Goal: Browse casually: Explore the website without a specific task or goal

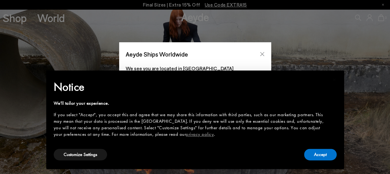
click at [262, 52] on icon "Close" at bounding box center [262, 54] width 5 height 5
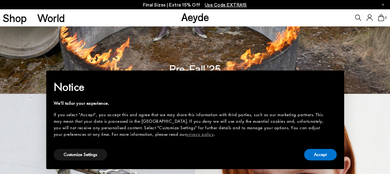
scroll to position [93, 0]
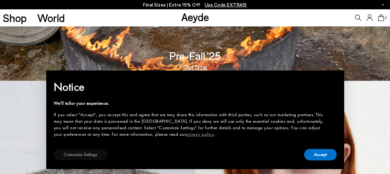
click at [86, 154] on button "Customize Settings" at bounding box center [80, 154] width 53 height 11
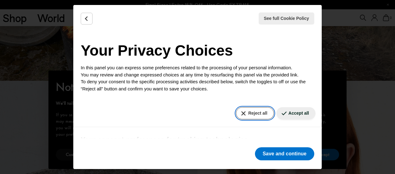
click at [255, 114] on button "Reject all" at bounding box center [255, 113] width 38 height 12
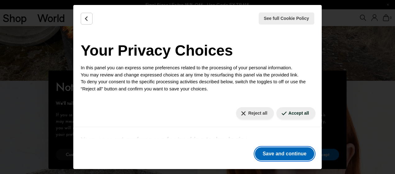
click at [288, 154] on button "Save and continue" at bounding box center [284, 153] width 59 height 13
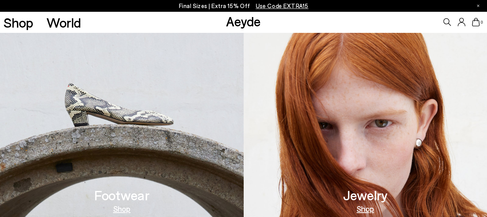
scroll to position [186, 0]
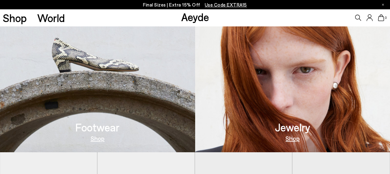
click at [294, 139] on link "Shop" at bounding box center [292, 138] width 14 height 6
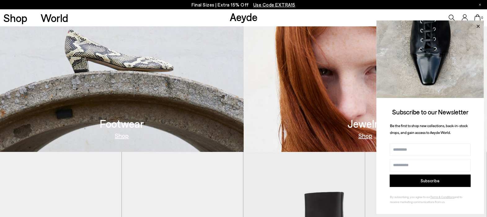
click at [390, 25] on icon at bounding box center [478, 26] width 3 height 3
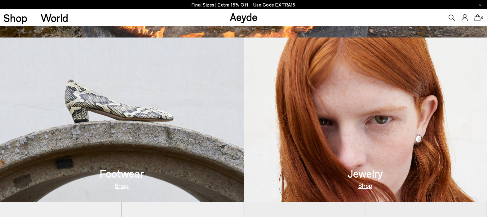
scroll to position [174, 0]
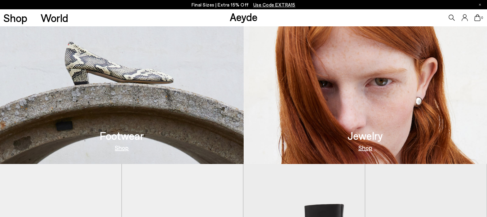
click at [123, 148] on link "Shop" at bounding box center [122, 148] width 14 height 6
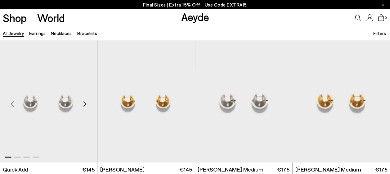
click at [86, 102] on div "Next slide" at bounding box center [84, 103] width 19 height 19
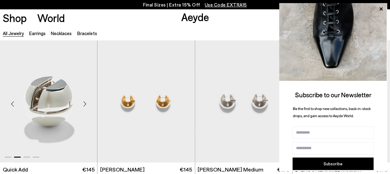
click at [84, 103] on div "Next slide" at bounding box center [84, 103] width 19 height 19
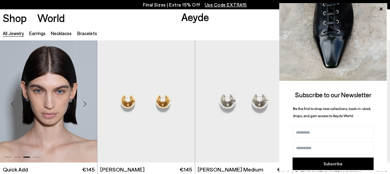
click at [67, 100] on img "3 / 4" at bounding box center [48, 101] width 97 height 122
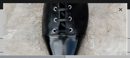
click at [121, 9] on icon at bounding box center [120, 9] width 3 height 3
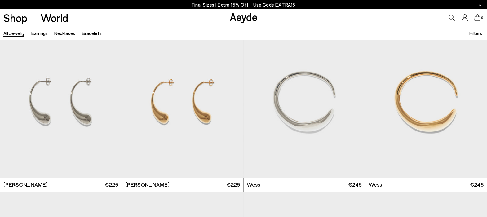
scroll to position [194, 0]
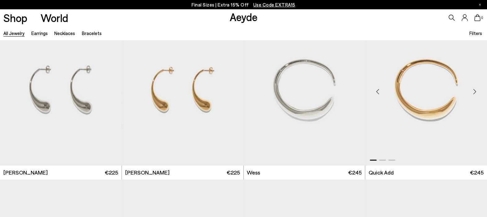
click at [390, 92] on div "Next slide" at bounding box center [475, 92] width 19 height 19
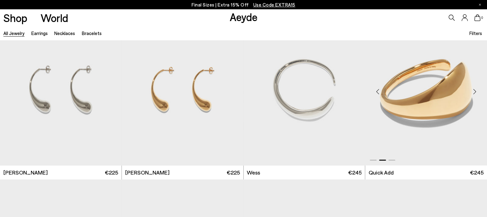
click at [390, 92] on div "Next slide" at bounding box center [475, 92] width 19 height 19
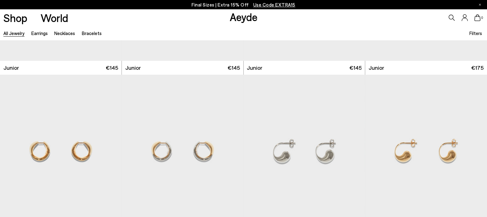
scroll to position [504, 0]
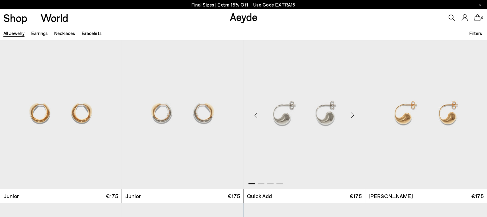
click at [354, 113] on div "Next slide" at bounding box center [352, 115] width 19 height 19
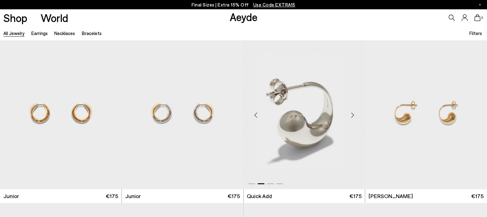
click at [355, 113] on div "Next slide" at bounding box center [352, 115] width 19 height 19
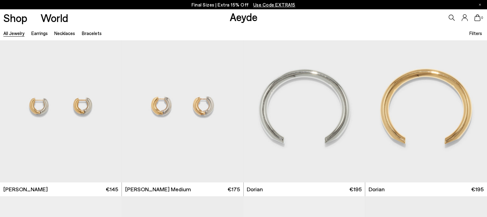
scroll to position [1047, 0]
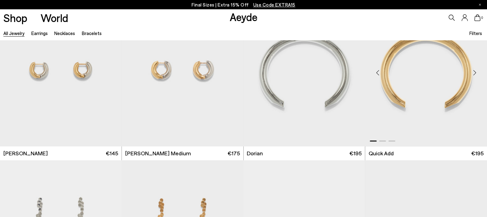
click at [390, 71] on div "Next slide" at bounding box center [475, 72] width 19 height 19
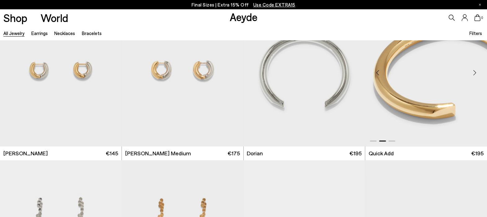
click at [390, 71] on div "Next slide" at bounding box center [475, 72] width 19 height 19
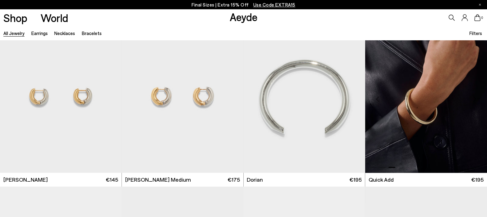
scroll to position [1008, 0]
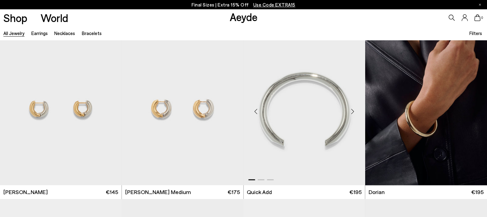
click at [353, 110] on div "Next slide" at bounding box center [352, 111] width 19 height 19
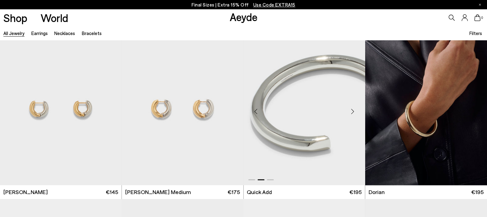
click at [353, 110] on div "Next slide" at bounding box center [352, 111] width 19 height 19
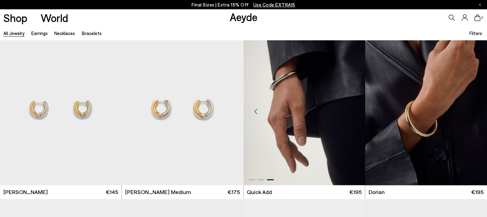
click at [353, 110] on div "Next slide" at bounding box center [352, 111] width 19 height 19
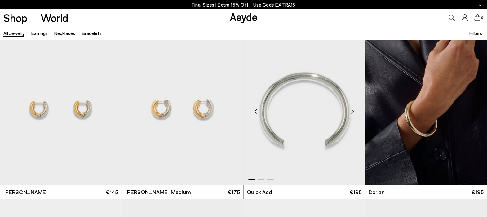
click at [353, 110] on div "Next slide" at bounding box center [352, 111] width 19 height 19
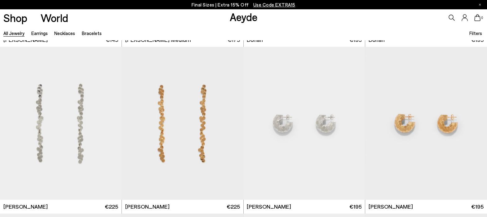
scroll to position [1163, 0]
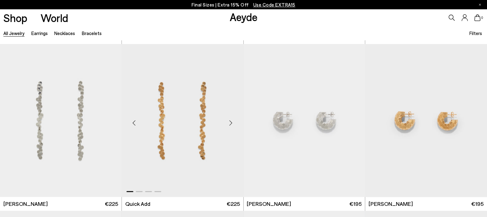
click at [231, 122] on div "Next slide" at bounding box center [231, 123] width 19 height 19
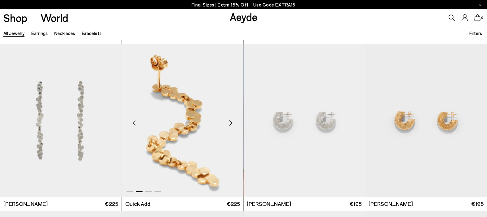
click at [231, 122] on div "Next slide" at bounding box center [231, 123] width 19 height 19
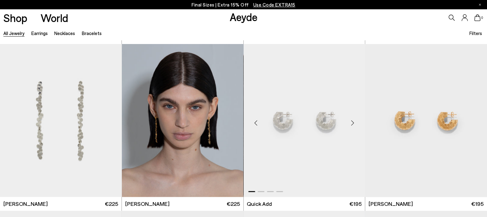
click at [352, 121] on div "Next slide" at bounding box center [352, 123] width 19 height 19
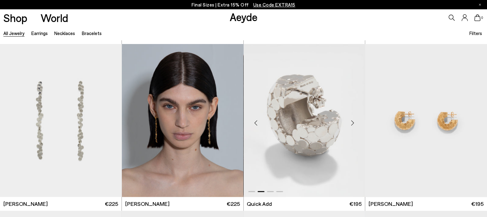
click at [352, 121] on div "Next slide" at bounding box center [352, 123] width 19 height 19
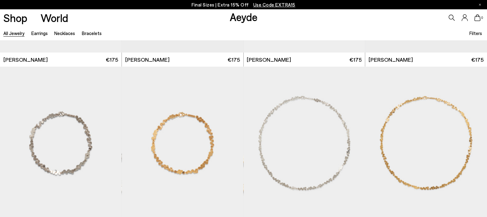
scroll to position [1513, 0]
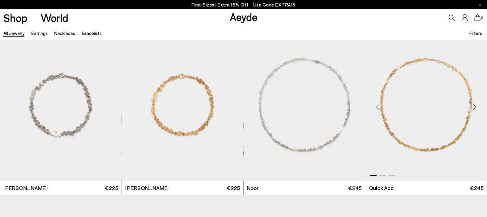
click at [390, 106] on div "Next slide" at bounding box center [475, 107] width 19 height 19
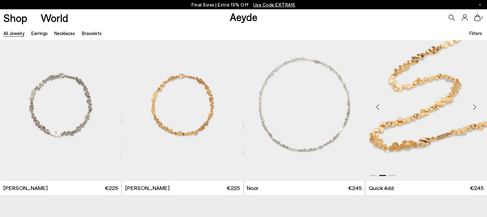
click at [390, 106] on div "Next slide" at bounding box center [475, 107] width 19 height 19
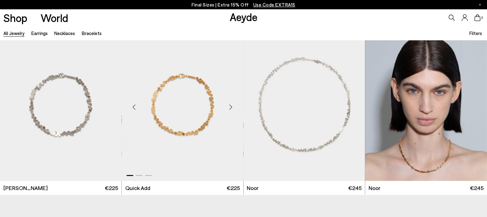
click at [233, 106] on div "Next slide" at bounding box center [231, 107] width 19 height 19
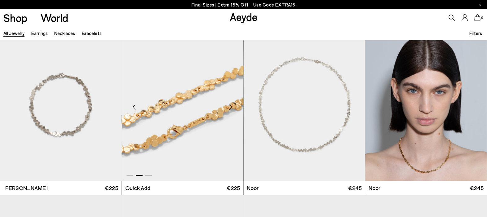
click at [233, 106] on div "Next slide" at bounding box center [231, 107] width 19 height 19
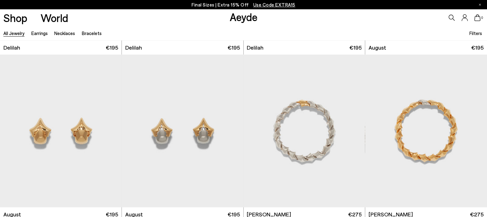
scroll to position [1823, 0]
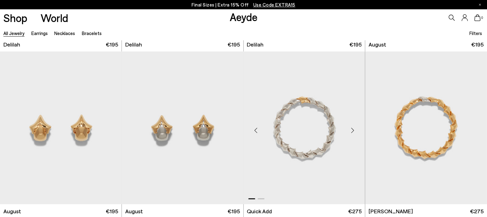
click at [352, 129] on div "Next slide" at bounding box center [352, 130] width 19 height 19
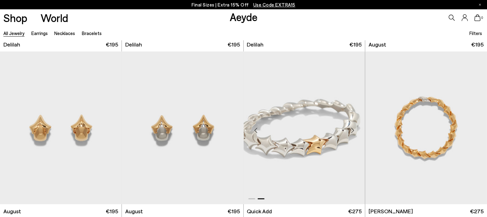
click at [352, 129] on div "Next slide" at bounding box center [352, 130] width 19 height 19
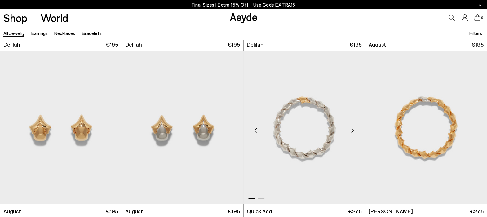
click at [353, 129] on div "Next slide" at bounding box center [352, 130] width 19 height 19
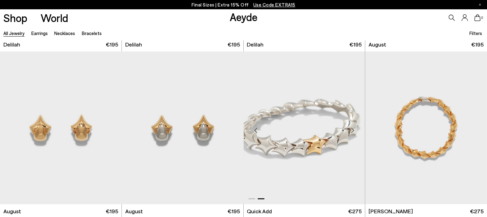
click at [353, 129] on div "Next slide" at bounding box center [352, 130] width 19 height 19
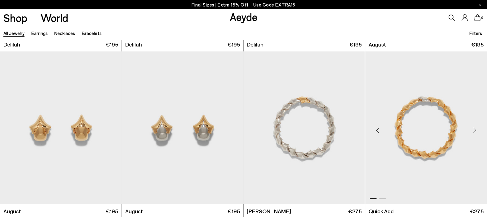
click at [390, 129] on div "Next slide" at bounding box center [475, 130] width 19 height 19
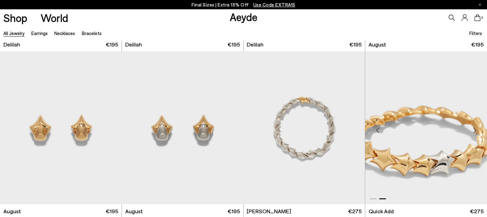
click at [390, 129] on div "Next slide" at bounding box center [475, 130] width 19 height 19
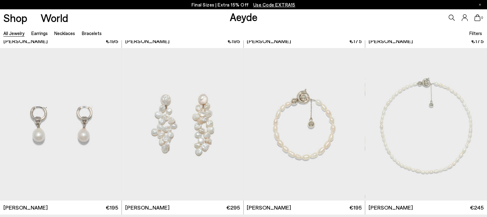
scroll to position [2366, 0]
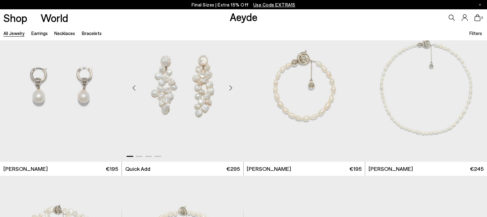
click at [231, 85] on div "Next slide" at bounding box center [231, 88] width 19 height 19
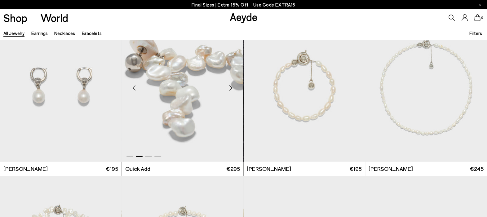
click at [231, 85] on div "Next slide" at bounding box center [231, 88] width 19 height 19
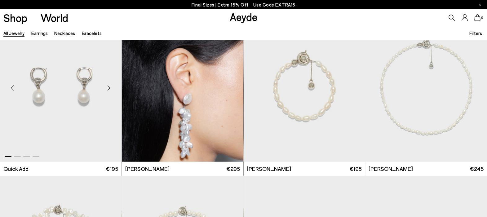
click at [110, 87] on div "Next slide" at bounding box center [109, 88] width 19 height 19
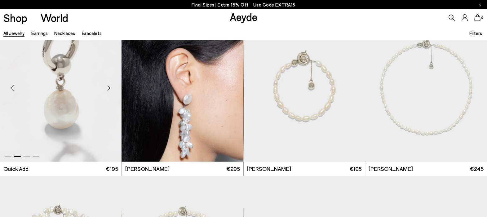
click at [110, 87] on div "Next slide" at bounding box center [109, 88] width 19 height 19
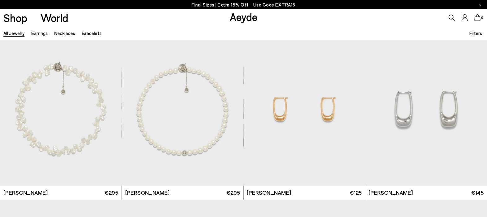
scroll to position [2521, 0]
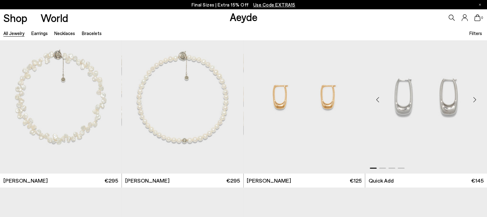
click at [390, 99] on div "Next slide" at bounding box center [475, 99] width 19 height 19
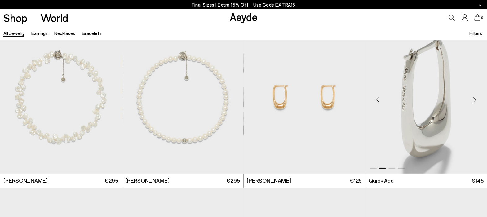
click at [390, 99] on div "Next slide" at bounding box center [475, 99] width 19 height 19
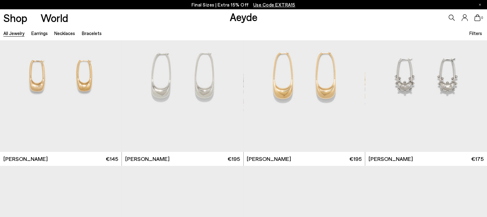
scroll to position [2715, 0]
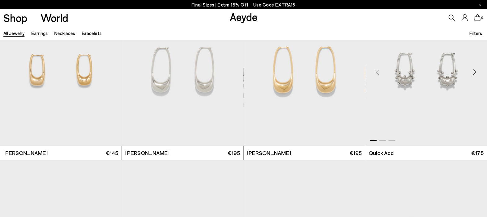
click at [390, 71] on div "Next slide" at bounding box center [475, 72] width 19 height 19
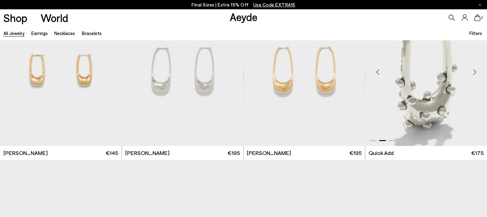
click at [390, 71] on div "Next slide" at bounding box center [475, 72] width 19 height 19
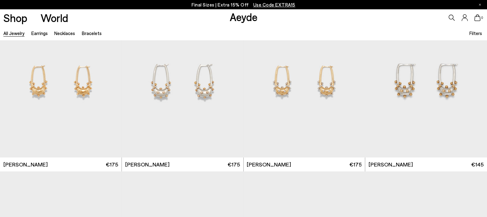
scroll to position [2831, 0]
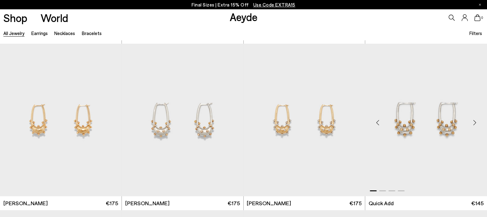
click at [390, 121] on div "Next slide" at bounding box center [475, 122] width 19 height 19
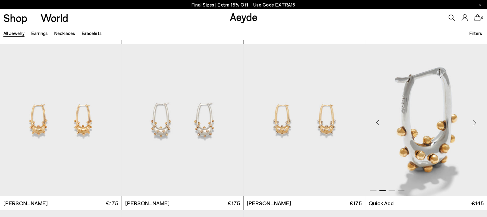
click at [390, 121] on div "Next slide" at bounding box center [475, 122] width 19 height 19
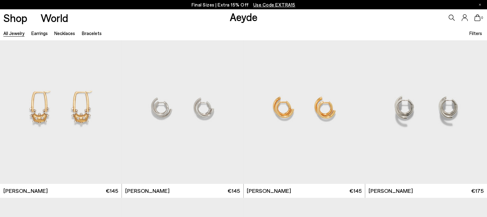
scroll to position [3025, 0]
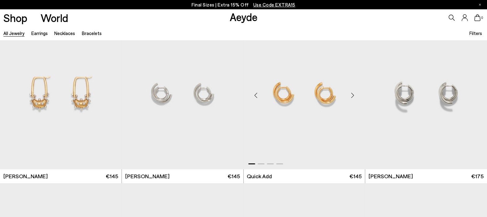
click at [352, 94] on div "Next slide" at bounding box center [352, 95] width 19 height 19
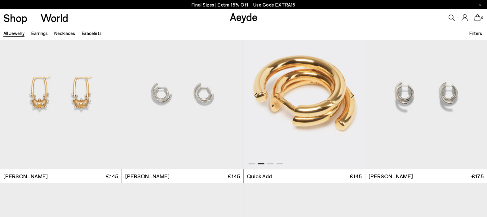
click at [352, 94] on div "Next slide" at bounding box center [352, 95] width 19 height 19
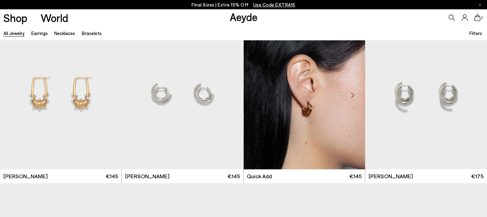
click at [352, 94] on div "Next slide" at bounding box center [352, 95] width 19 height 19
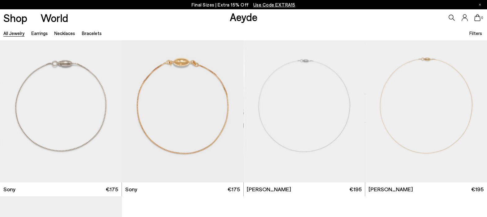
scroll to position [3685, 0]
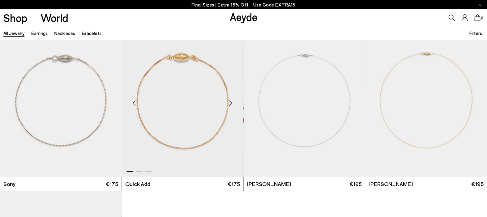
click at [231, 102] on div "Next slide" at bounding box center [231, 103] width 19 height 19
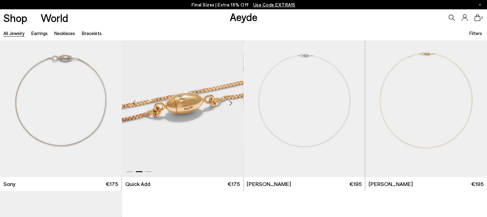
click at [230, 102] on div "Next slide" at bounding box center [231, 103] width 19 height 19
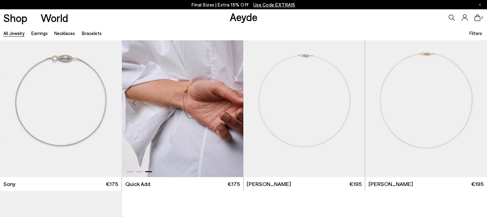
click at [233, 100] on div "Next slide" at bounding box center [231, 103] width 19 height 19
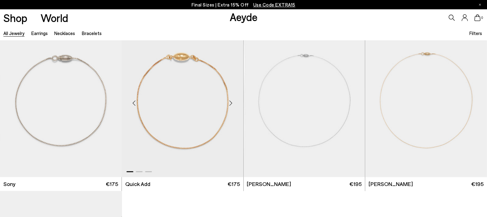
click at [231, 103] on div "Next slide" at bounding box center [231, 103] width 19 height 19
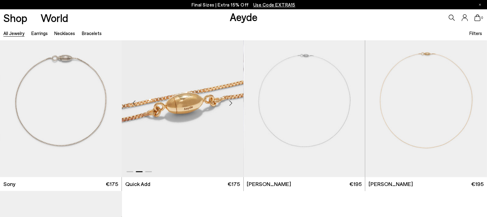
click at [231, 103] on div "Next slide" at bounding box center [231, 103] width 19 height 19
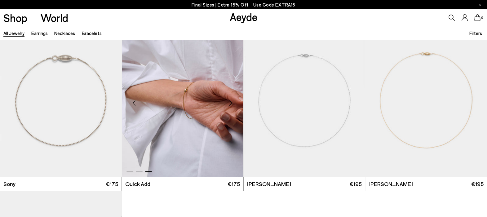
click at [231, 103] on div "Next slide" at bounding box center [231, 103] width 19 height 19
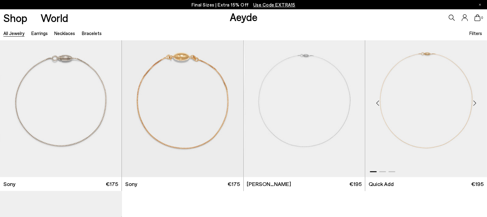
click at [390, 102] on div "Next slide" at bounding box center [475, 103] width 19 height 19
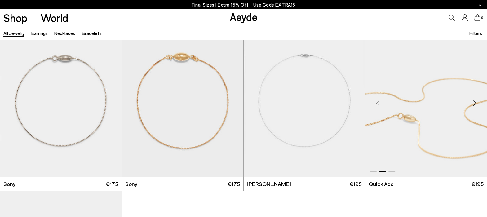
click at [390, 102] on div "Next slide" at bounding box center [475, 103] width 19 height 19
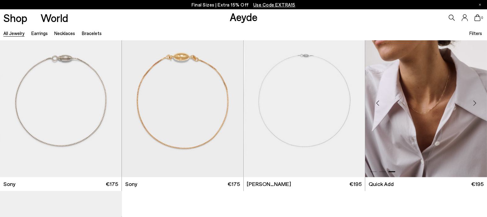
click at [390, 102] on div "Next slide" at bounding box center [475, 103] width 19 height 19
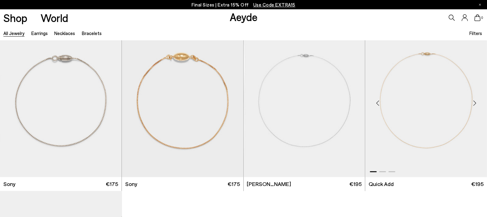
click at [390, 102] on div "Next slide" at bounding box center [475, 103] width 19 height 19
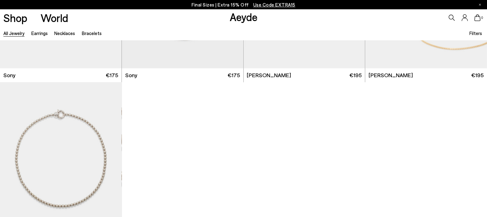
scroll to position [3839, 0]
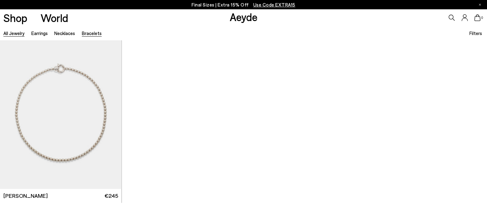
click at [91, 32] on link "Bracelets" at bounding box center [92, 33] width 20 height 6
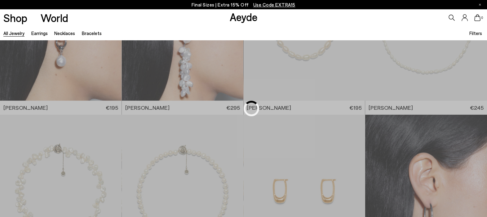
scroll to position [1033, 0]
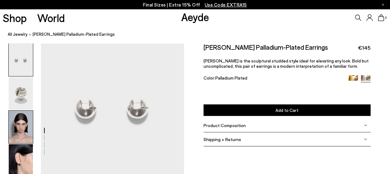
click at [26, 125] on img at bounding box center [21, 126] width 24 height 33
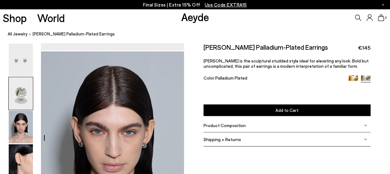
scroll to position [324, 0]
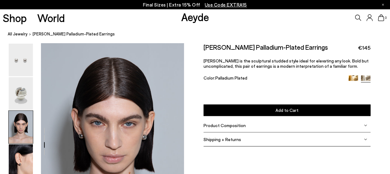
click at [142, 125] on div at bounding box center [92, 73] width 184 height 706
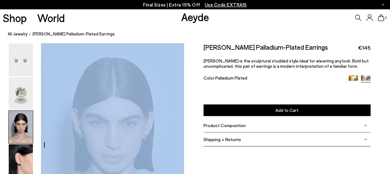
click at [142, 125] on div at bounding box center [92, 73] width 184 height 706
click at [141, 125] on div at bounding box center [92, 73] width 184 height 706
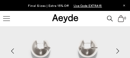
scroll to position [95, 0]
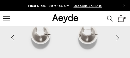
click at [118, 38] on div "Next slide" at bounding box center [117, 37] width 19 height 19
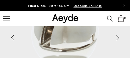
click at [119, 37] on div "Next slide" at bounding box center [117, 37] width 19 height 19
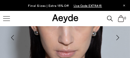
click at [118, 36] on div "Next slide" at bounding box center [117, 37] width 19 height 19
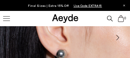
scroll to position [105, 0]
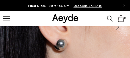
click at [118, 27] on div "Next slide" at bounding box center [117, 27] width 19 height 19
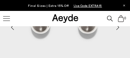
click at [123, 5] on icon at bounding box center [124, 6] width 2 height 2
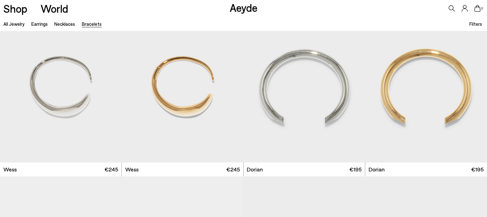
scroll to position [23, 0]
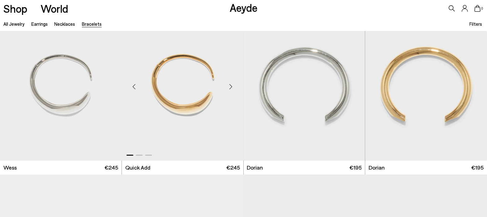
click at [232, 84] on div "Next slide" at bounding box center [231, 87] width 19 height 19
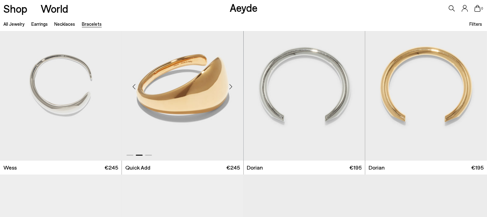
click at [232, 85] on div "Next slide" at bounding box center [231, 87] width 19 height 19
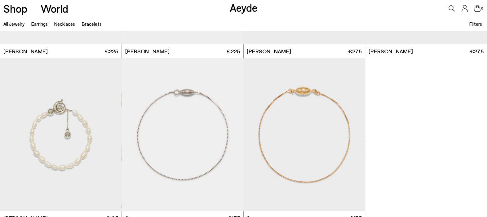
scroll to position [304, 0]
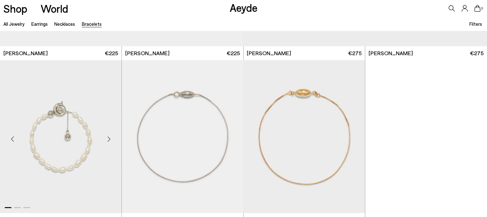
click at [110, 138] on div "Next slide" at bounding box center [109, 139] width 19 height 19
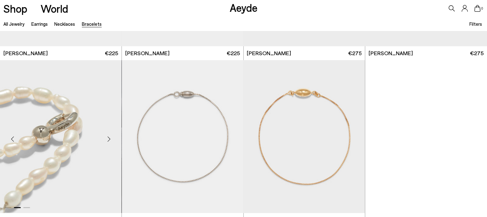
click at [110, 138] on div "Next slide" at bounding box center [109, 139] width 19 height 19
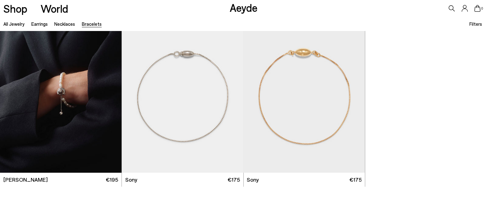
scroll to position [346, 0]
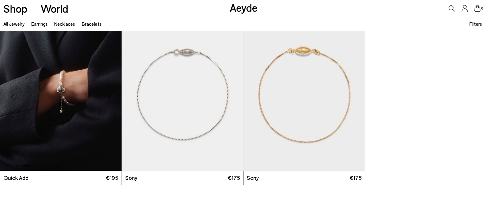
click at [64, 96] on img "3 / 3" at bounding box center [61, 94] width 122 height 153
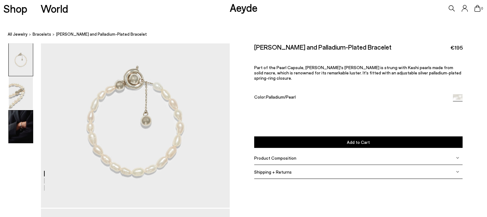
click at [22, 125] on img at bounding box center [21, 126] width 24 height 33
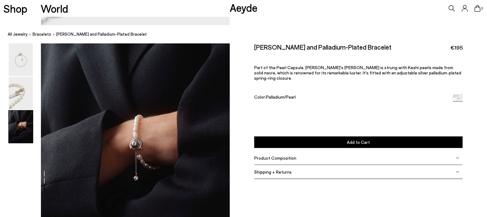
scroll to position [462, 0]
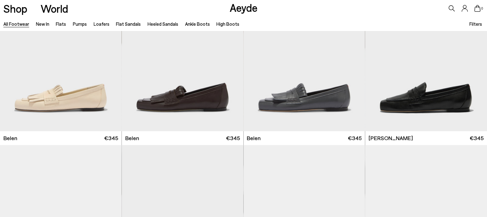
scroll to position [221, 0]
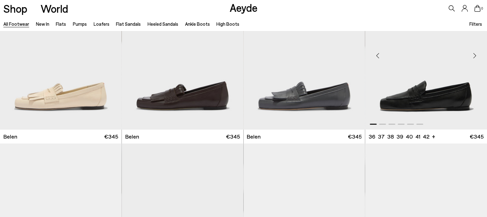
click at [473, 55] on div "Next slide" at bounding box center [475, 56] width 19 height 19
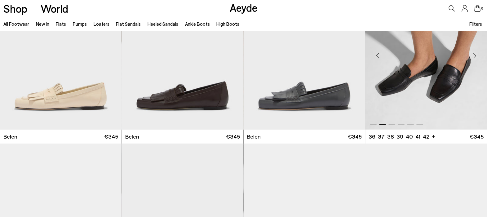
click at [474, 54] on div "Next slide" at bounding box center [475, 56] width 19 height 19
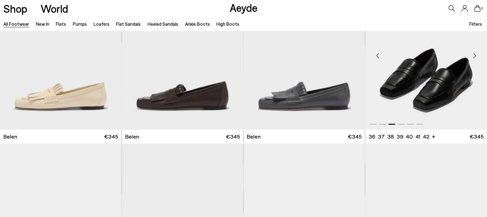
click at [474, 54] on div "Next slide" at bounding box center [475, 56] width 19 height 19
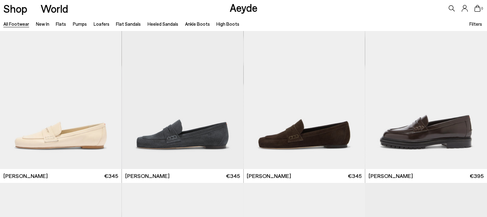
scroll to position [356, 0]
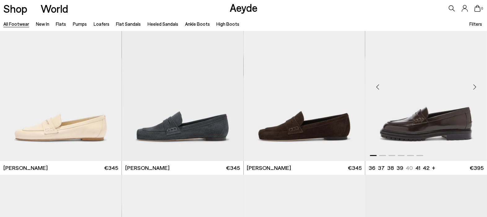
click at [476, 85] on div "Next slide" at bounding box center [475, 87] width 19 height 19
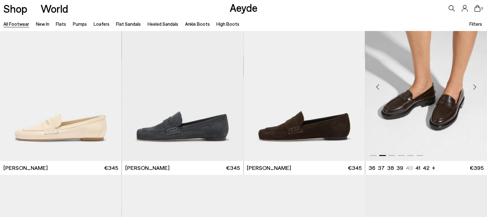
click at [476, 85] on div "Next slide" at bounding box center [475, 87] width 19 height 19
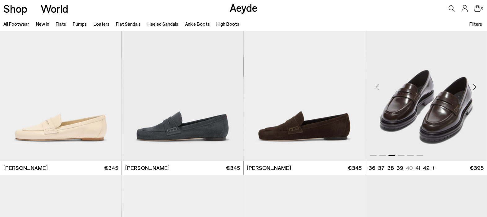
click at [476, 85] on div "Next slide" at bounding box center [475, 87] width 19 height 19
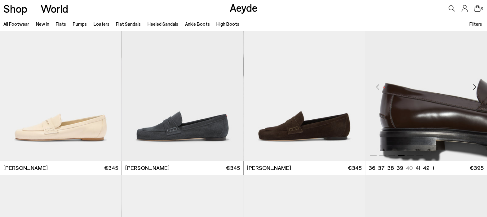
click at [476, 85] on div "Next slide" at bounding box center [475, 87] width 19 height 19
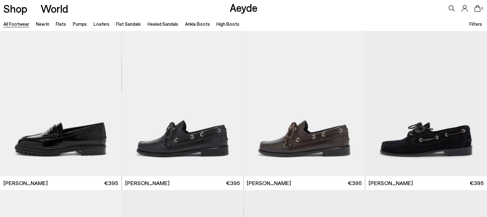
scroll to position [514, 0]
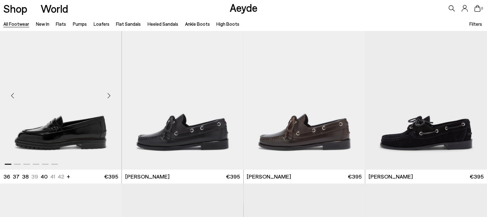
click at [110, 95] on div "Next slide" at bounding box center [109, 96] width 19 height 19
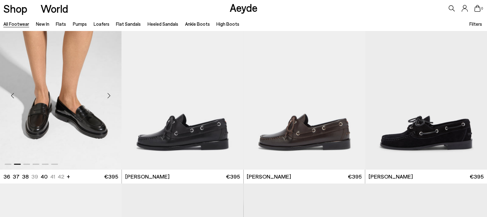
click at [110, 95] on div "Next slide" at bounding box center [109, 96] width 19 height 19
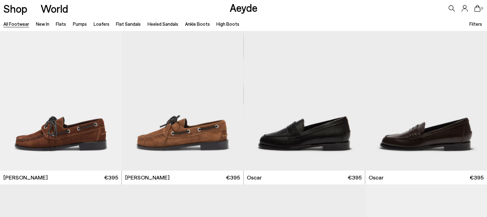
scroll to position [683, 0]
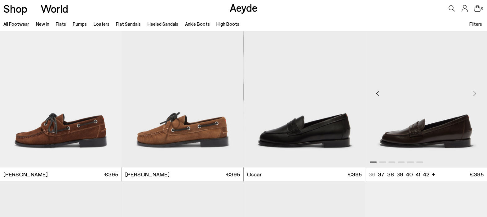
click at [476, 92] on div "Next slide" at bounding box center [475, 93] width 19 height 19
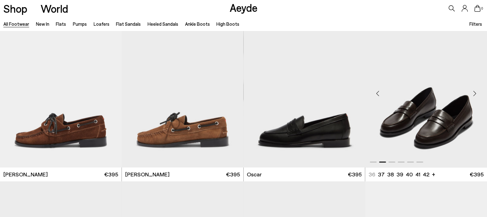
click at [476, 92] on div "Next slide" at bounding box center [475, 93] width 19 height 19
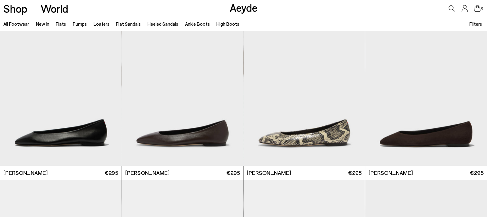
scroll to position [1030, 0]
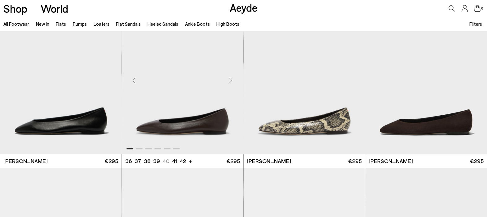
click at [231, 80] on div "Next slide" at bounding box center [231, 80] width 19 height 19
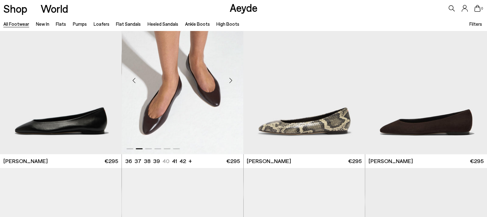
click at [231, 80] on div "Next slide" at bounding box center [231, 80] width 19 height 19
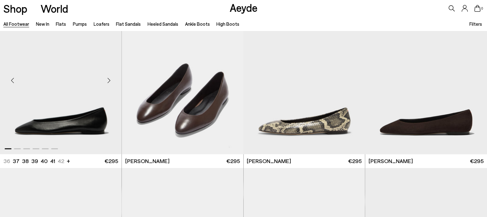
click at [109, 78] on div "Next slide" at bounding box center [109, 80] width 19 height 19
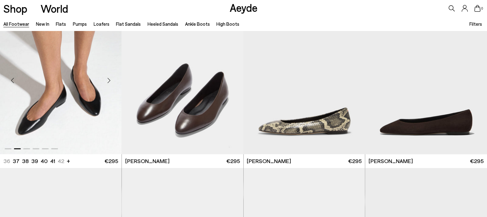
click at [109, 78] on div "Next slide" at bounding box center [109, 80] width 19 height 19
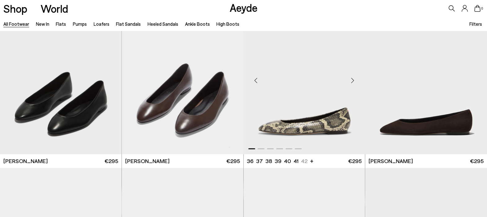
click at [355, 79] on div "Next slide" at bounding box center [352, 80] width 19 height 19
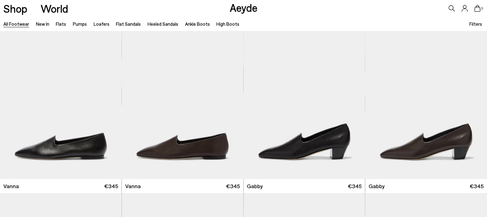
scroll to position [1365, 0]
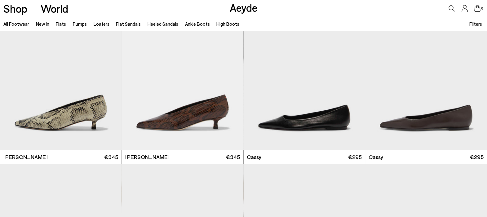
scroll to position [2372, 0]
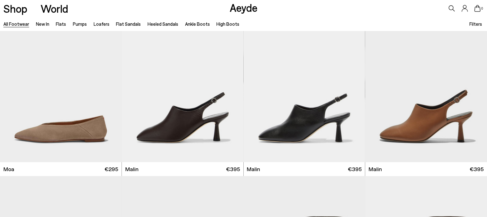
scroll to position [3039, 0]
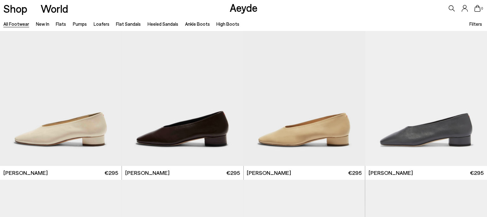
scroll to position [3540, 0]
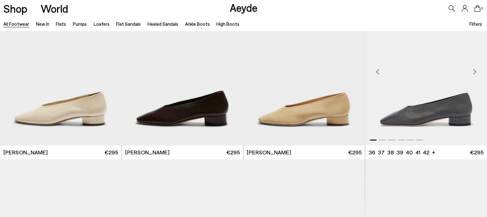
click at [474, 70] on div "Next slide" at bounding box center [475, 71] width 19 height 19
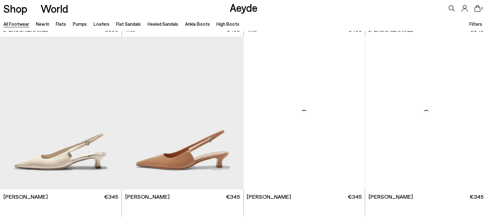
scroll to position [4364, 0]
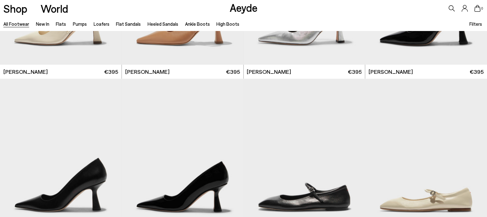
scroll to position [4853, 0]
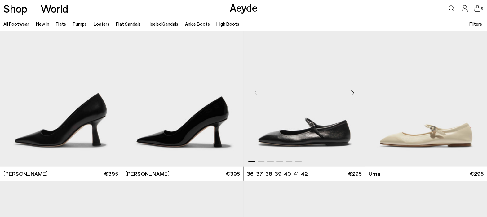
click at [352, 92] on div "Next slide" at bounding box center [352, 93] width 19 height 19
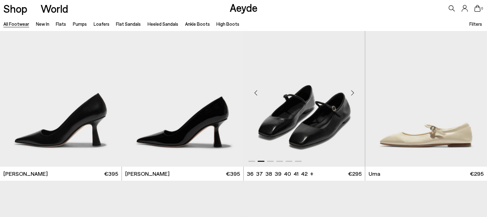
click at [352, 92] on div "Next slide" at bounding box center [352, 93] width 19 height 19
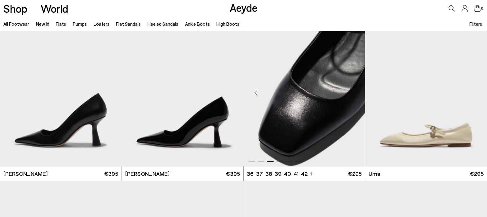
click at [352, 92] on div "Next slide" at bounding box center [352, 93] width 19 height 19
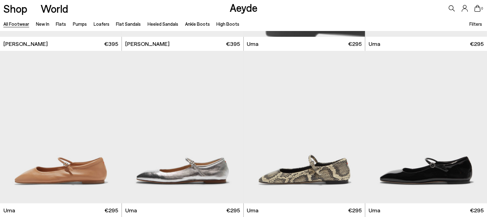
scroll to position [4991, 0]
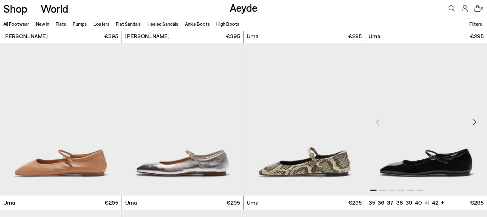
click at [475, 120] on div "Next slide" at bounding box center [475, 122] width 19 height 19
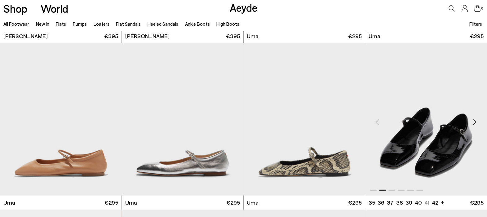
click at [475, 120] on div "Next slide" at bounding box center [475, 122] width 19 height 19
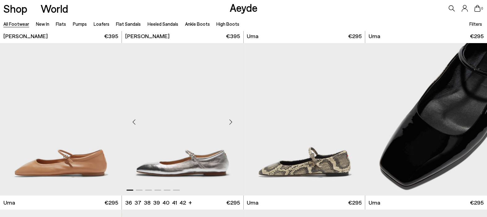
click at [231, 121] on div "Next slide" at bounding box center [231, 122] width 19 height 19
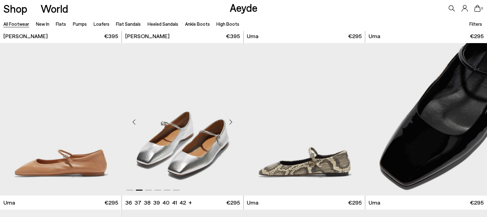
click at [231, 121] on div "Next slide" at bounding box center [231, 122] width 19 height 19
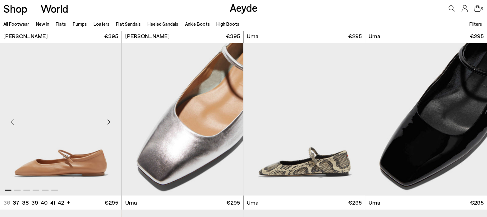
click at [110, 119] on div "Next slide" at bounding box center [109, 122] width 19 height 19
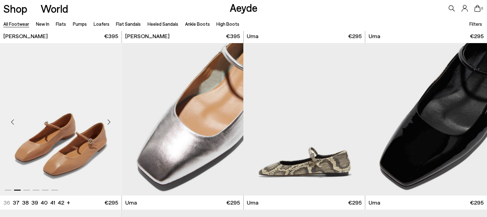
click at [109, 119] on div "Next slide" at bounding box center [109, 122] width 19 height 19
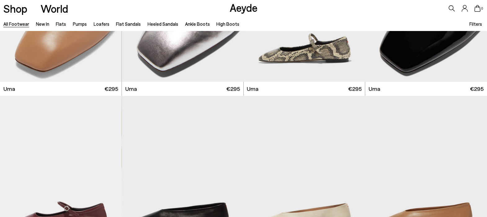
scroll to position [5161, 0]
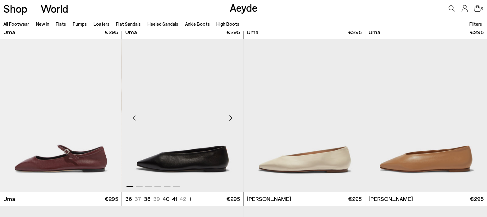
click at [230, 116] on div "Next slide" at bounding box center [231, 118] width 19 height 19
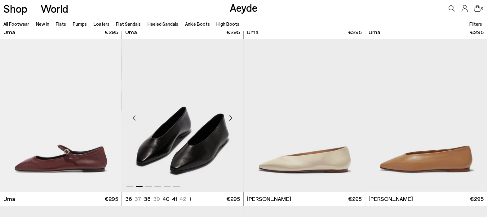
click at [230, 116] on div "Next slide" at bounding box center [231, 118] width 19 height 19
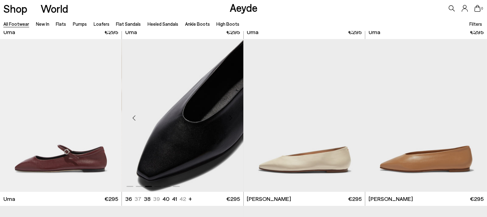
click at [230, 116] on div "Next slide" at bounding box center [231, 118] width 19 height 19
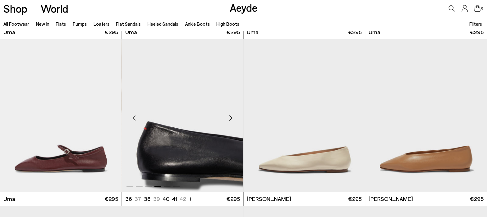
click at [230, 116] on div "Next slide" at bounding box center [231, 118] width 19 height 19
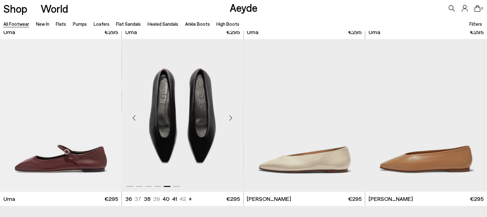
click at [230, 116] on div "Next slide" at bounding box center [231, 118] width 19 height 19
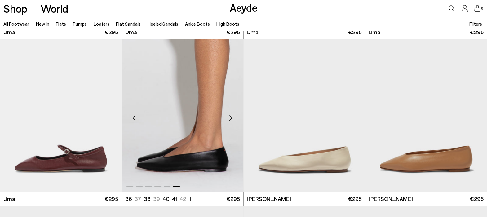
click at [231, 116] on div "Next slide" at bounding box center [231, 118] width 19 height 19
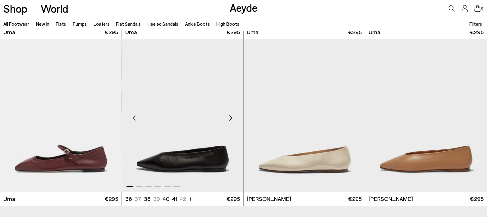
click at [231, 116] on div "Next slide" at bounding box center [231, 118] width 19 height 19
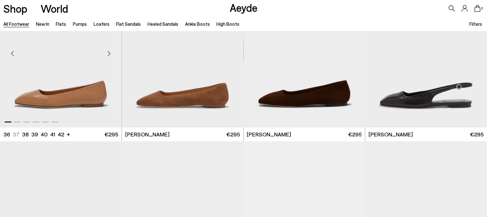
scroll to position [5714, 0]
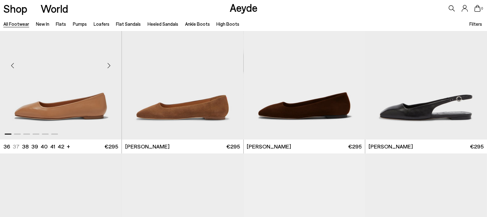
click at [110, 64] on div "Next slide" at bounding box center [109, 65] width 19 height 19
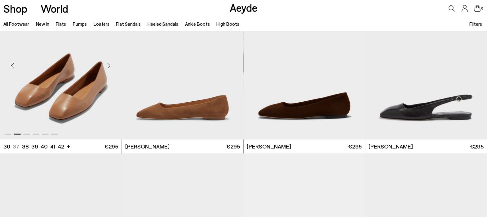
click at [110, 64] on div "Next slide" at bounding box center [109, 65] width 19 height 19
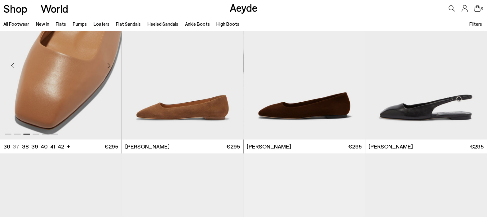
click at [110, 64] on div "Next slide" at bounding box center [109, 65] width 19 height 19
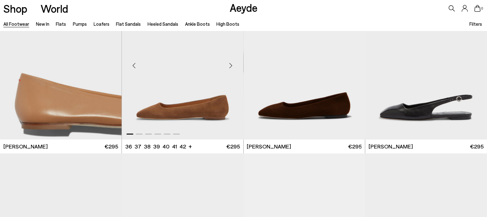
click at [231, 63] on div "Next slide" at bounding box center [231, 65] width 19 height 19
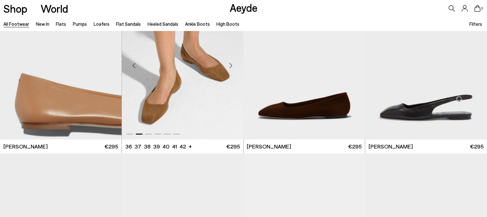
click at [231, 63] on div "Next slide" at bounding box center [231, 65] width 19 height 19
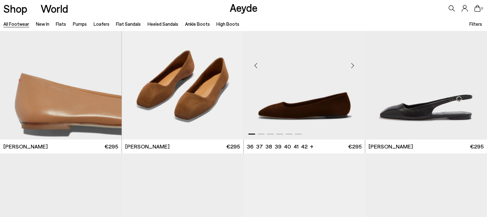
click at [353, 64] on div "Next slide" at bounding box center [352, 65] width 19 height 19
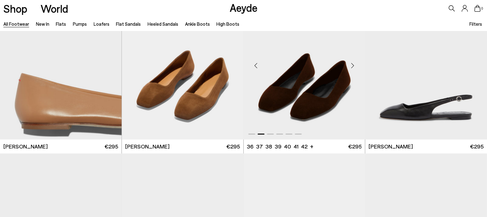
click at [353, 64] on div "Next slide" at bounding box center [352, 65] width 19 height 19
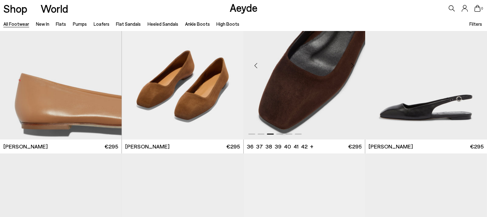
click at [353, 64] on div "Next slide" at bounding box center [352, 65] width 19 height 19
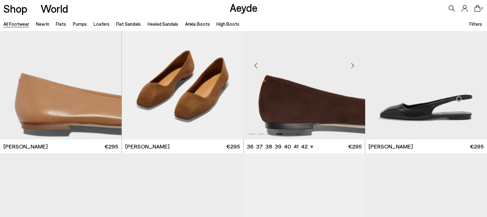
click at [353, 64] on div "Next slide" at bounding box center [352, 65] width 19 height 19
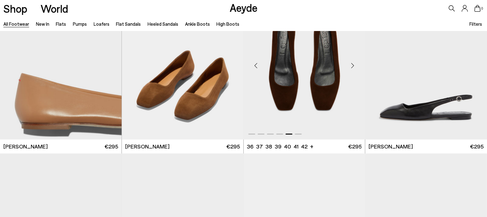
click at [353, 64] on div "Next slide" at bounding box center [352, 65] width 19 height 19
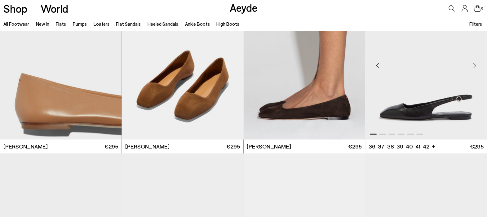
click at [475, 65] on div "Next slide" at bounding box center [475, 65] width 19 height 19
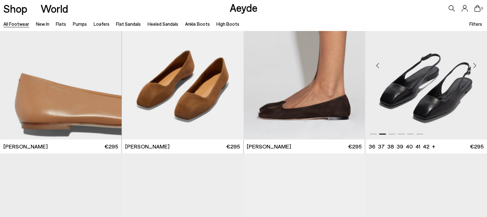
click at [475, 65] on div "Next slide" at bounding box center [475, 65] width 19 height 19
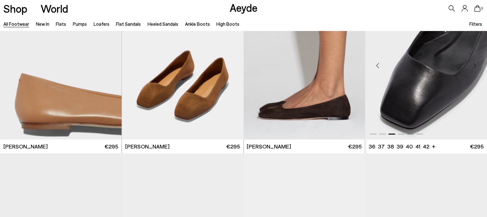
click at [475, 65] on div "Next slide" at bounding box center [475, 65] width 19 height 19
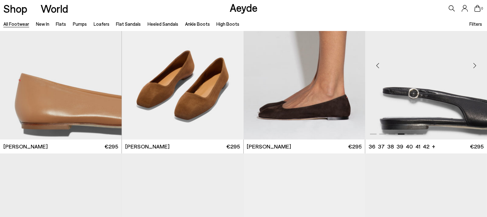
click at [475, 65] on div "Next slide" at bounding box center [475, 65] width 19 height 19
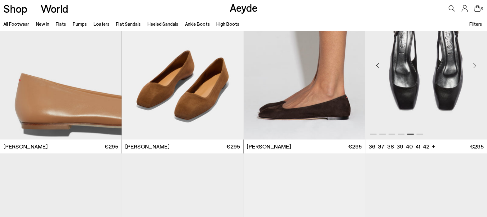
click at [475, 65] on div "Next slide" at bounding box center [475, 65] width 19 height 19
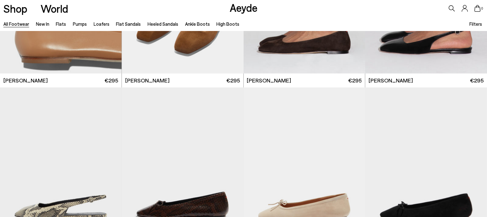
scroll to position [5836, 0]
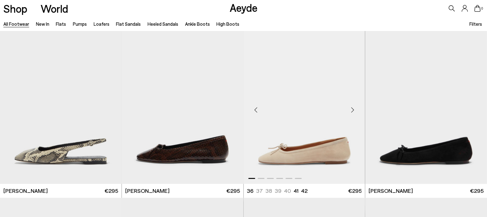
click at [353, 108] on div "Next slide" at bounding box center [352, 110] width 19 height 19
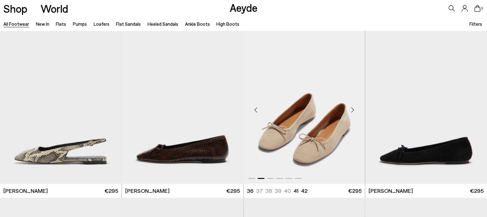
click at [353, 108] on div "Next slide" at bounding box center [352, 110] width 19 height 19
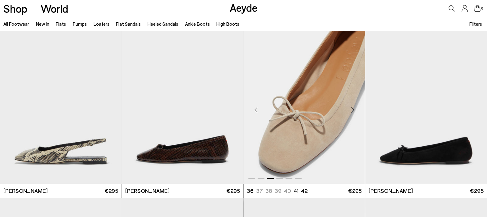
click at [353, 107] on div "Next slide" at bounding box center [352, 110] width 19 height 19
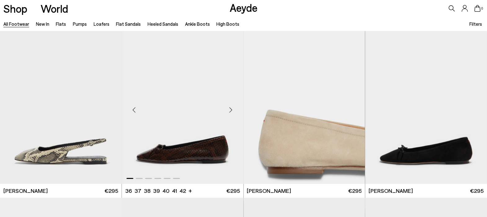
click at [231, 109] on div "Next slide" at bounding box center [231, 110] width 19 height 19
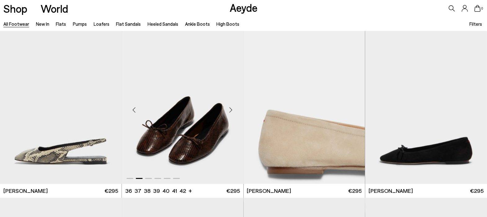
click at [231, 109] on div "Next slide" at bounding box center [231, 110] width 19 height 19
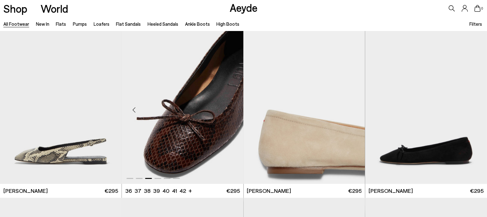
click at [231, 109] on div "Next slide" at bounding box center [231, 110] width 19 height 19
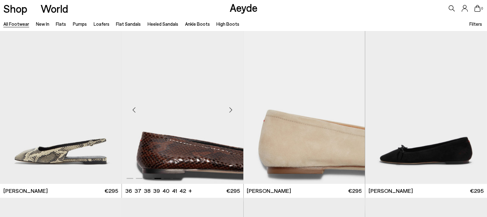
click at [231, 109] on div "Next slide" at bounding box center [231, 110] width 19 height 19
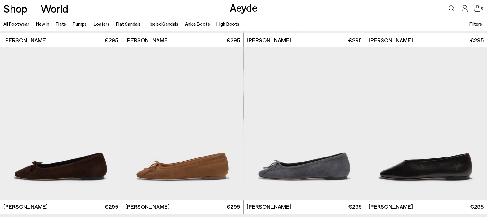
scroll to position [6006, 0]
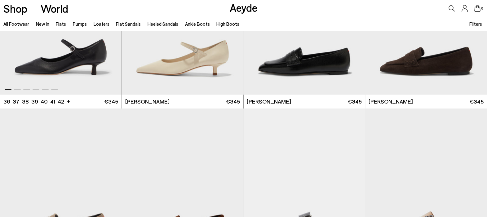
scroll to position [6721, 0]
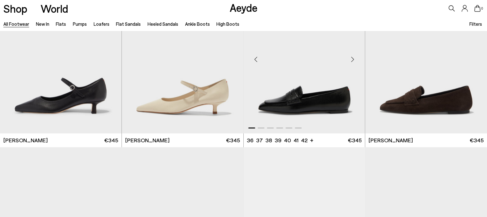
click at [354, 56] on div "Next slide" at bounding box center [352, 59] width 19 height 19
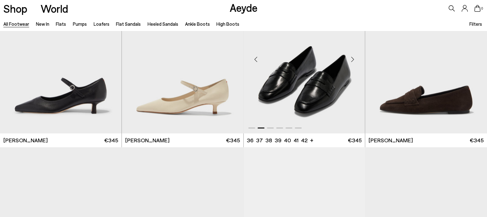
click at [354, 56] on div "Next slide" at bounding box center [352, 59] width 19 height 19
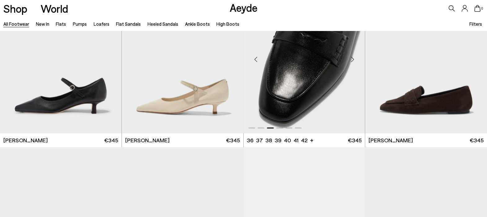
click at [354, 56] on div "Next slide" at bounding box center [352, 59] width 19 height 19
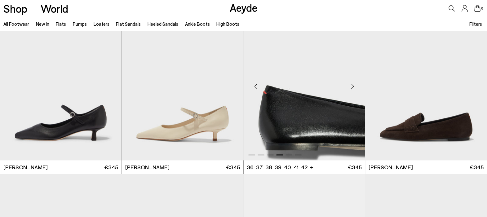
scroll to position [6682, 0]
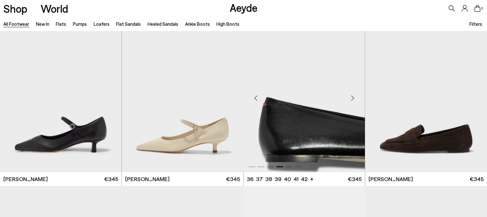
click at [352, 96] on div "Next slide" at bounding box center [352, 98] width 19 height 19
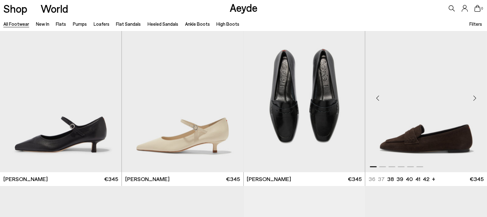
click at [474, 97] on div "Next slide" at bounding box center [475, 98] width 19 height 19
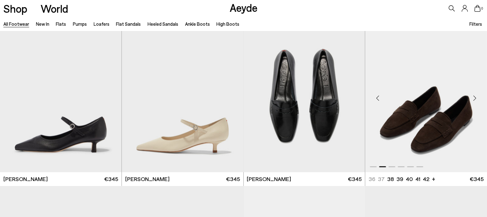
click at [474, 97] on div "Next slide" at bounding box center [475, 98] width 19 height 19
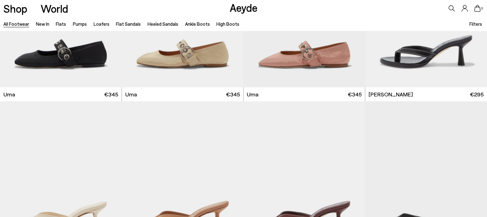
scroll to position [7614, 0]
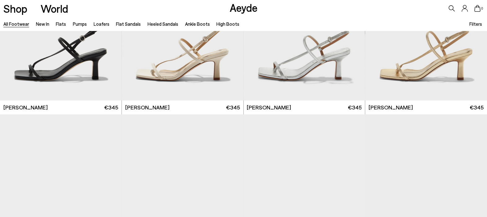
scroll to position [8621, 0]
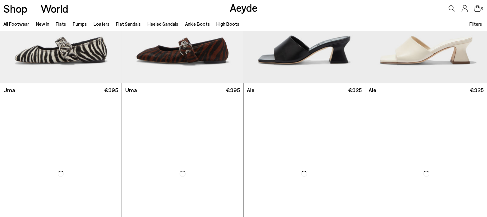
scroll to position [9939, 0]
